Goal: Task Accomplishment & Management: Manage account settings

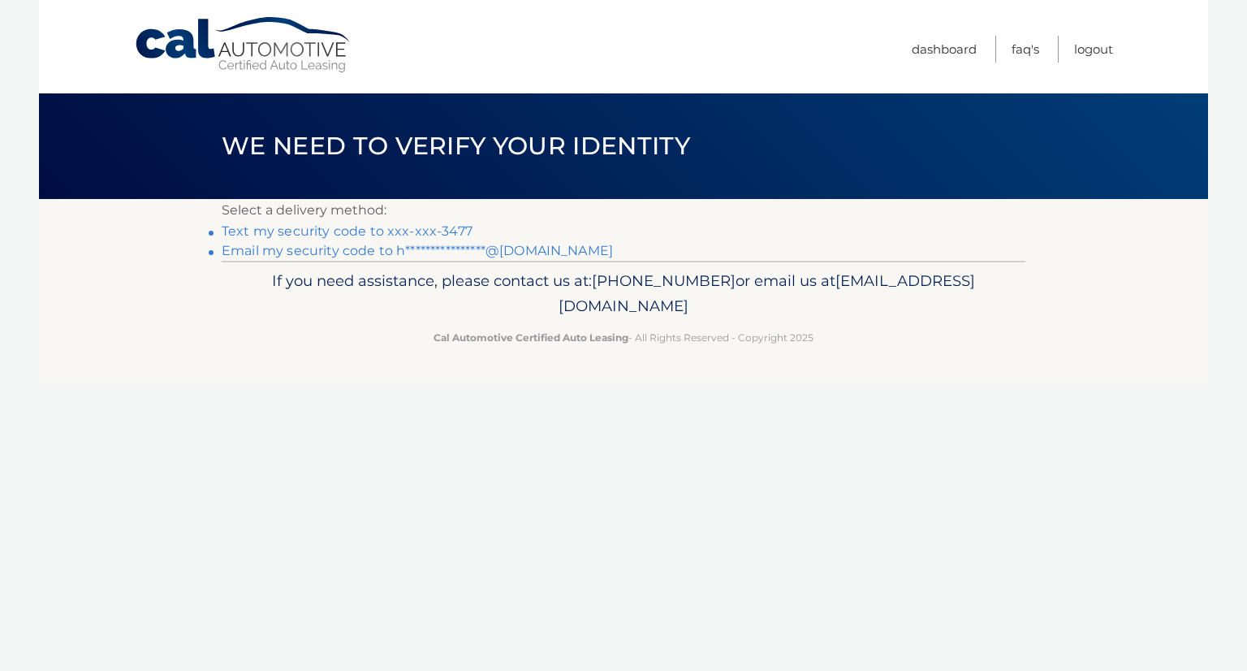
click at [364, 251] on link "**********" at bounding box center [417, 250] width 391 height 15
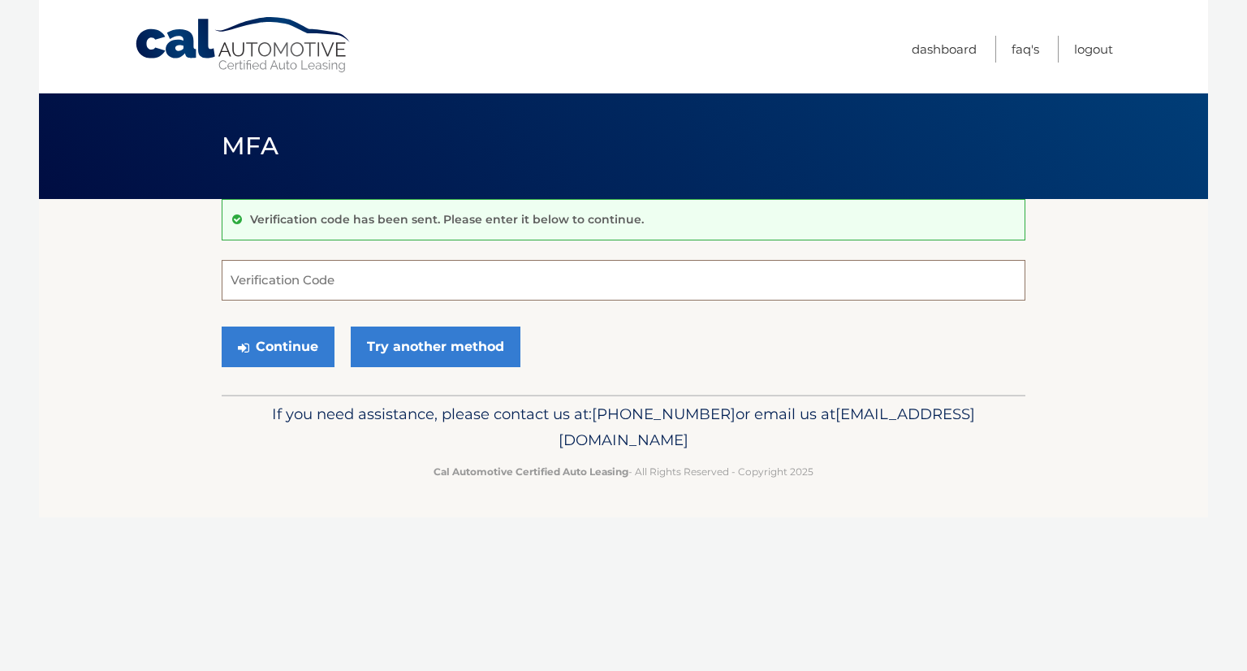
click at [370, 277] on input "Verification Code" at bounding box center [624, 280] width 804 height 41
paste input "242198"
click at [292, 343] on button "Continue" at bounding box center [278, 346] width 113 height 41
type input "242198"
click at [306, 343] on button "Continue" at bounding box center [278, 346] width 113 height 41
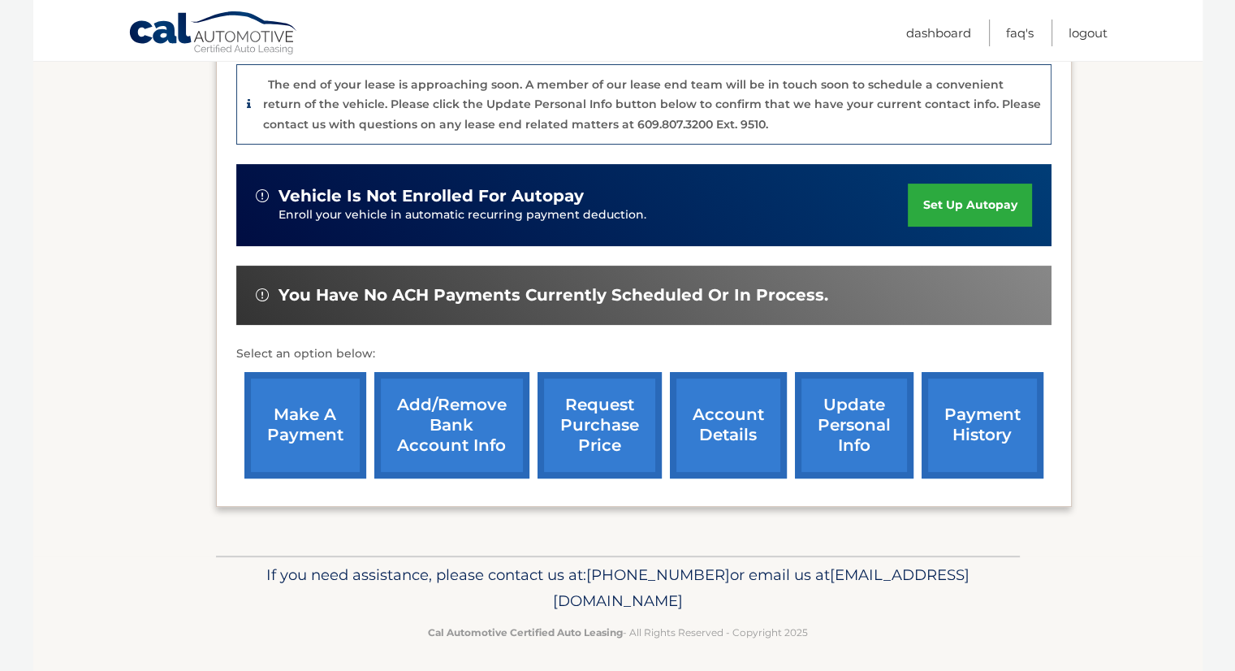
scroll to position [412, 0]
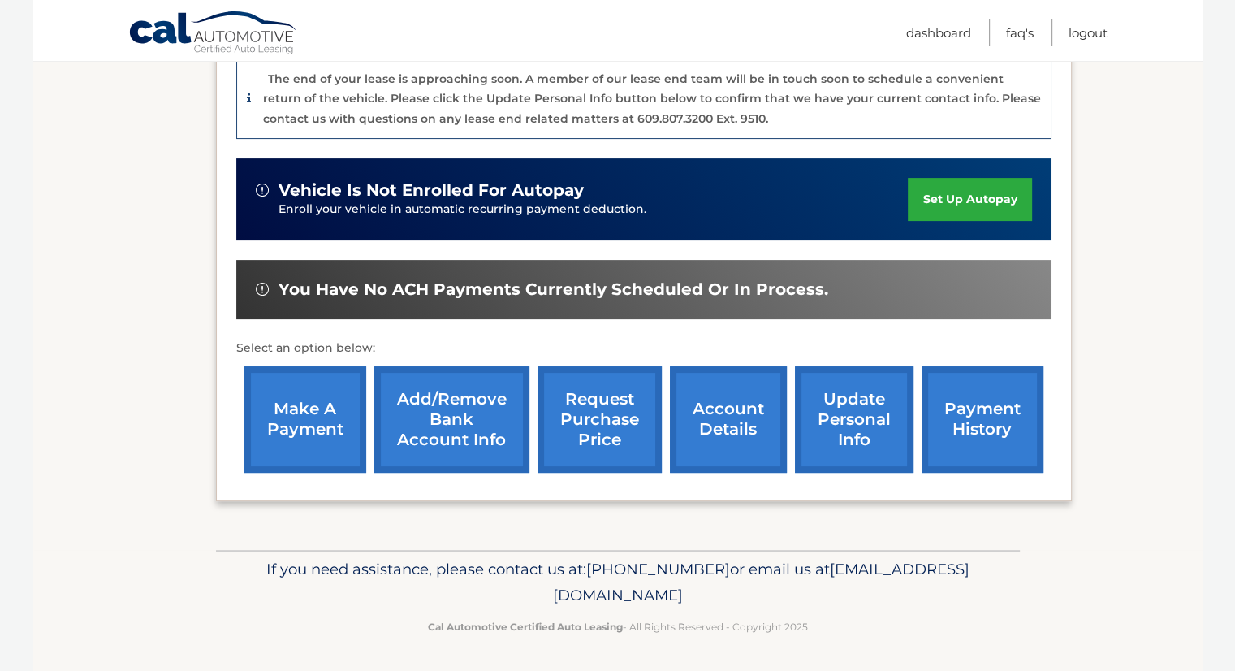
click at [705, 421] on link "account details" at bounding box center [728, 419] width 117 height 106
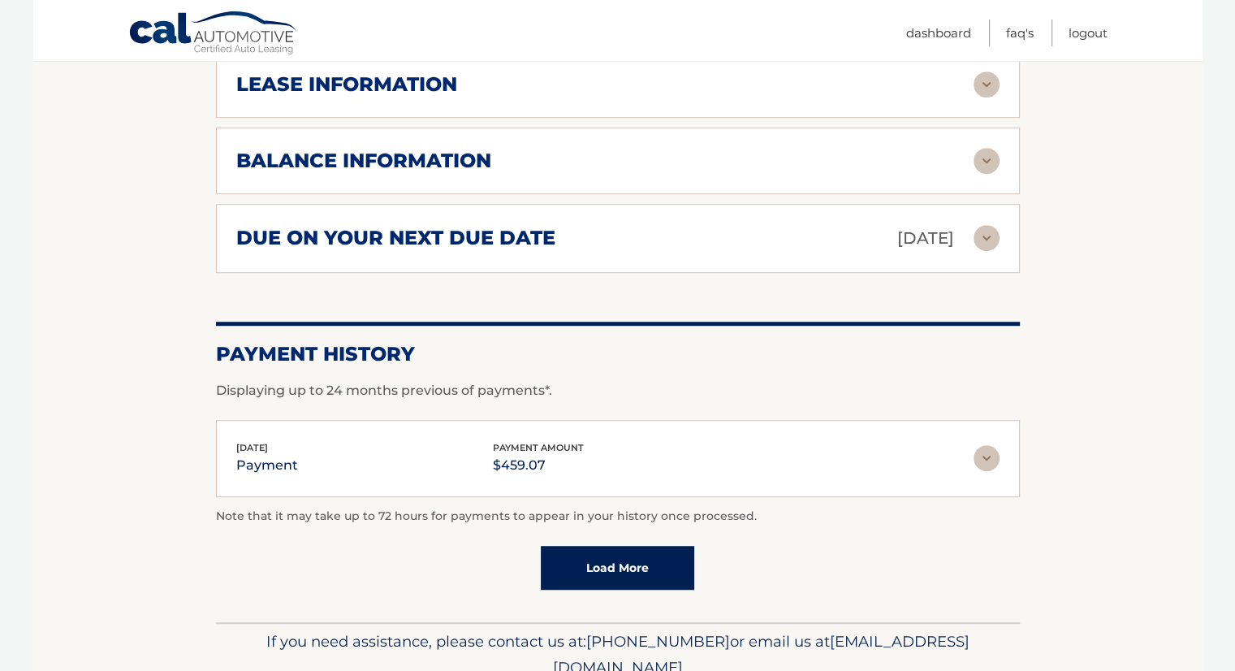
scroll to position [940, 0]
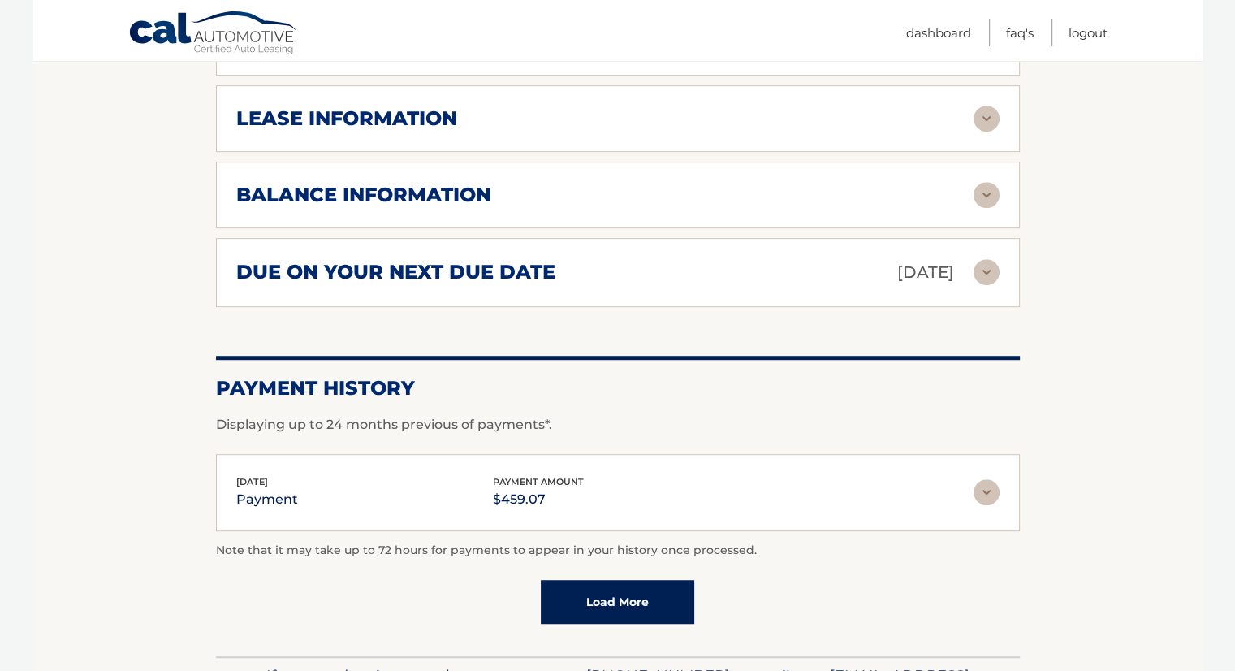
click at [985, 259] on img at bounding box center [987, 272] width 26 height 26
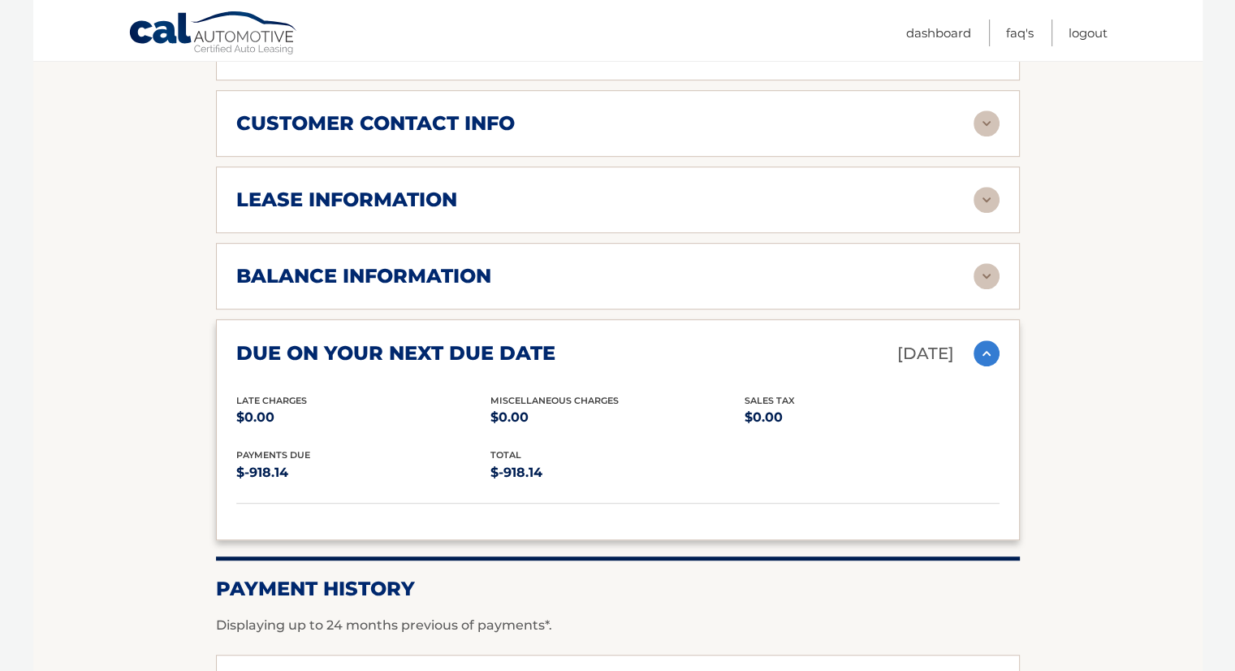
scroll to position [778, 0]
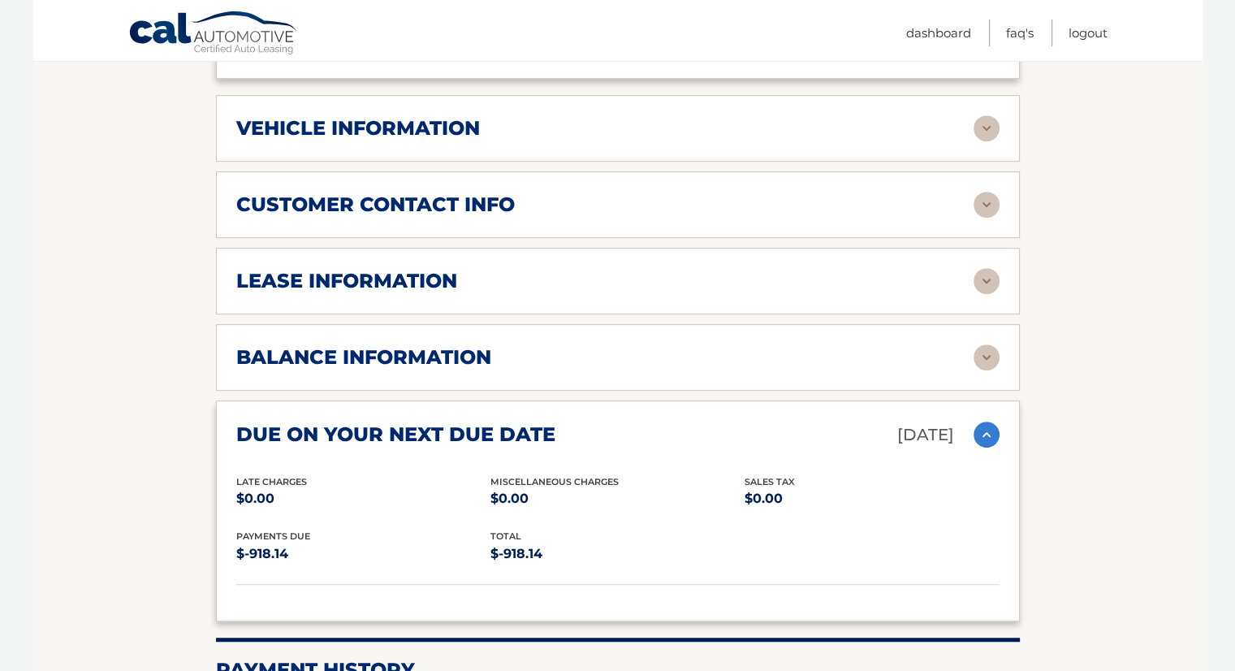
click at [978, 268] on img at bounding box center [987, 281] width 26 height 26
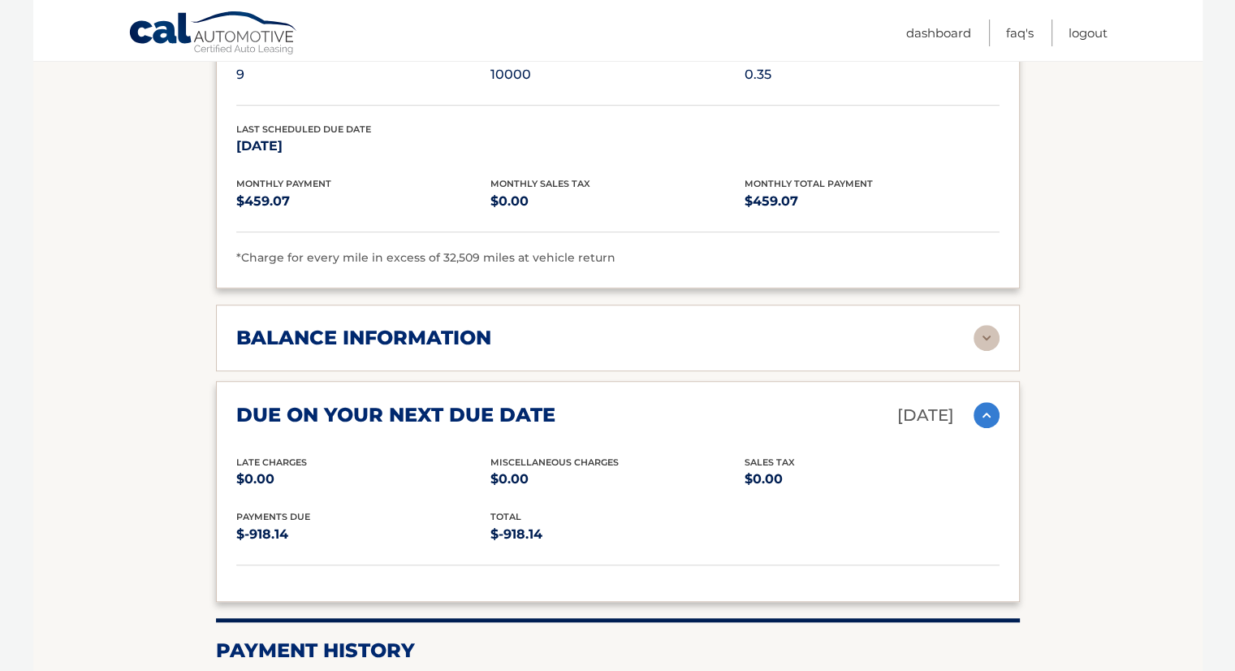
scroll to position [1103, 0]
click at [988, 324] on img at bounding box center [987, 337] width 26 height 26
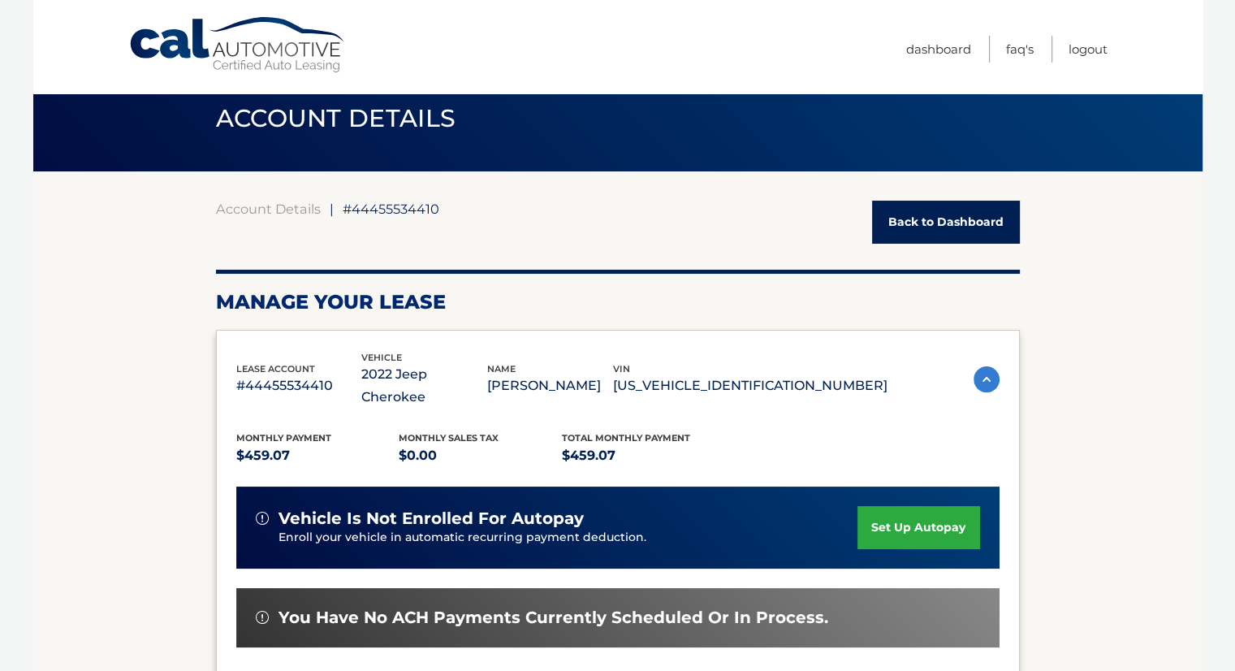
scroll to position [0, 0]
